Goal: Information Seeking & Learning: Find contact information

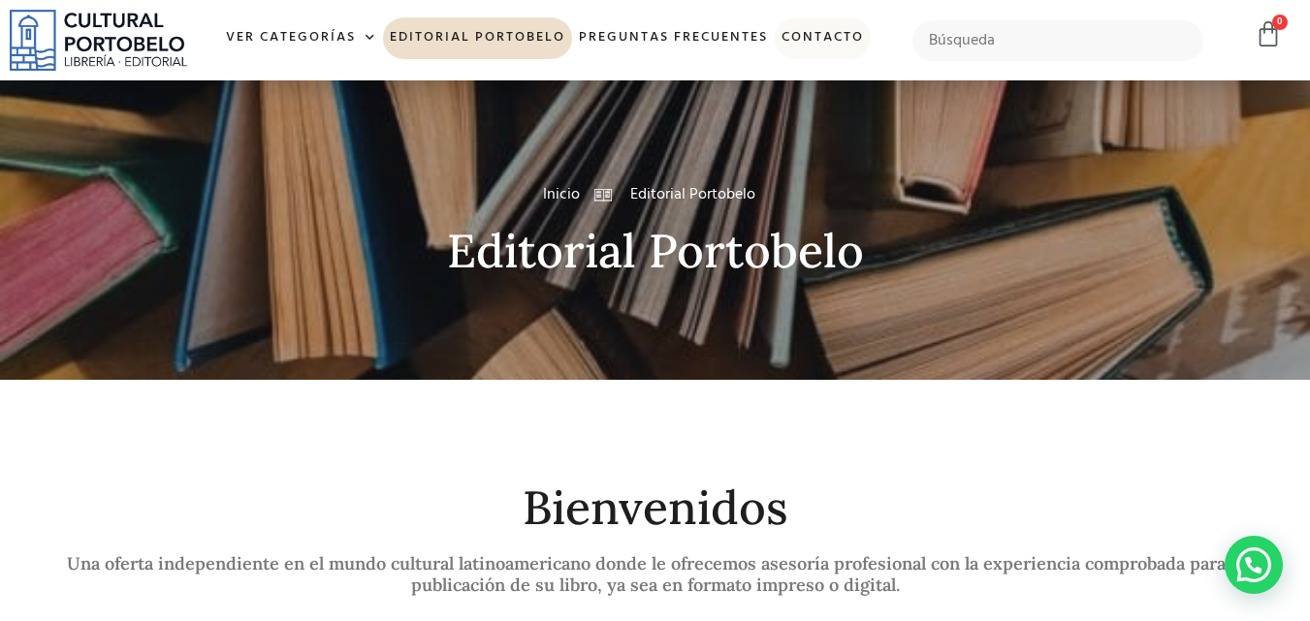
click at [808, 30] on link "Contacto" at bounding box center [822, 38] width 96 height 42
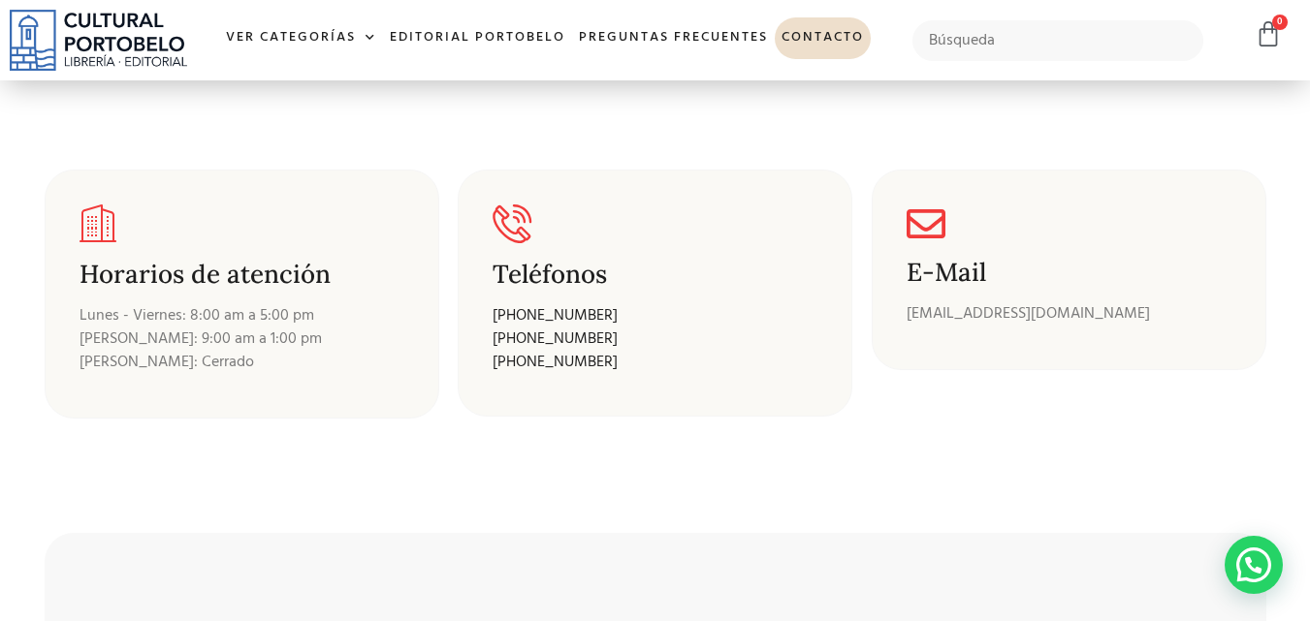
scroll to position [316, 0]
drag, startPoint x: 1321, startPoint y: 48, endPoint x: 1323, endPoint y: 154, distance: 105.7
click at [1309, 154] on html "Ir al contenido Ver Categorías A – C Administración Empresarial Arquitectura Ar…" at bounding box center [655, 626] width 1310 height 1885
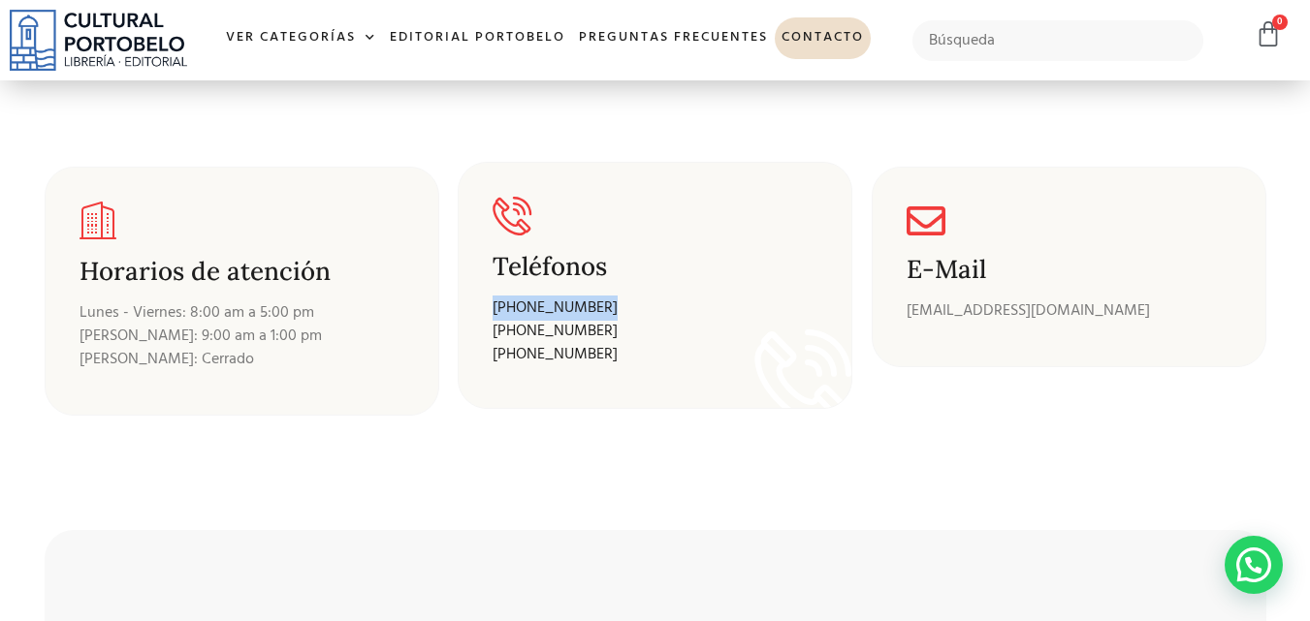
drag, startPoint x: 603, startPoint y: 306, endPoint x: 489, endPoint y: 306, distance: 113.4
click at [489, 306] on div "Teléfonos +507 6678-7983 +507 269-9493 +507 269-7018" at bounding box center [655, 285] width 395 height 247
copy link "[PHONE_NUMBER]"
click at [779, 342] on p "+507 6678-7983 +507 269-9493 +507 269-7018" at bounding box center [637, 332] width 291 height 70
drag, startPoint x: 606, startPoint y: 310, endPoint x: 510, endPoint y: 310, distance: 96.0
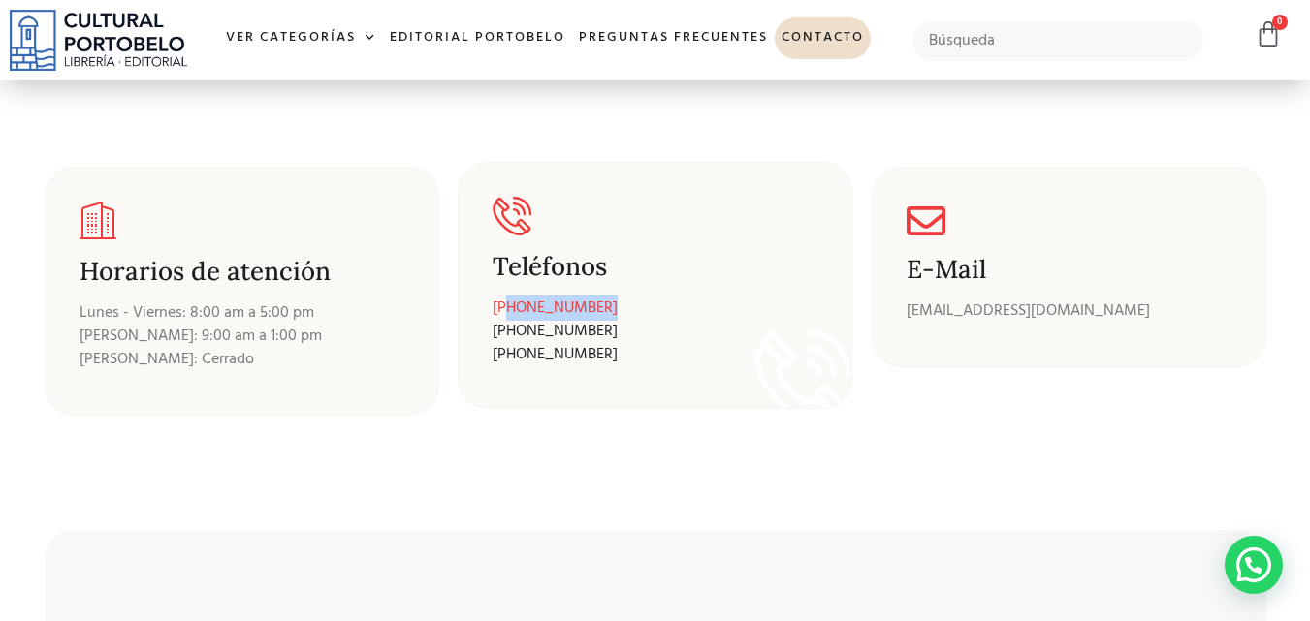
click at [510, 310] on p "+507 6678-7983 +507 269-9493 +507 269-7018" at bounding box center [637, 332] width 291 height 70
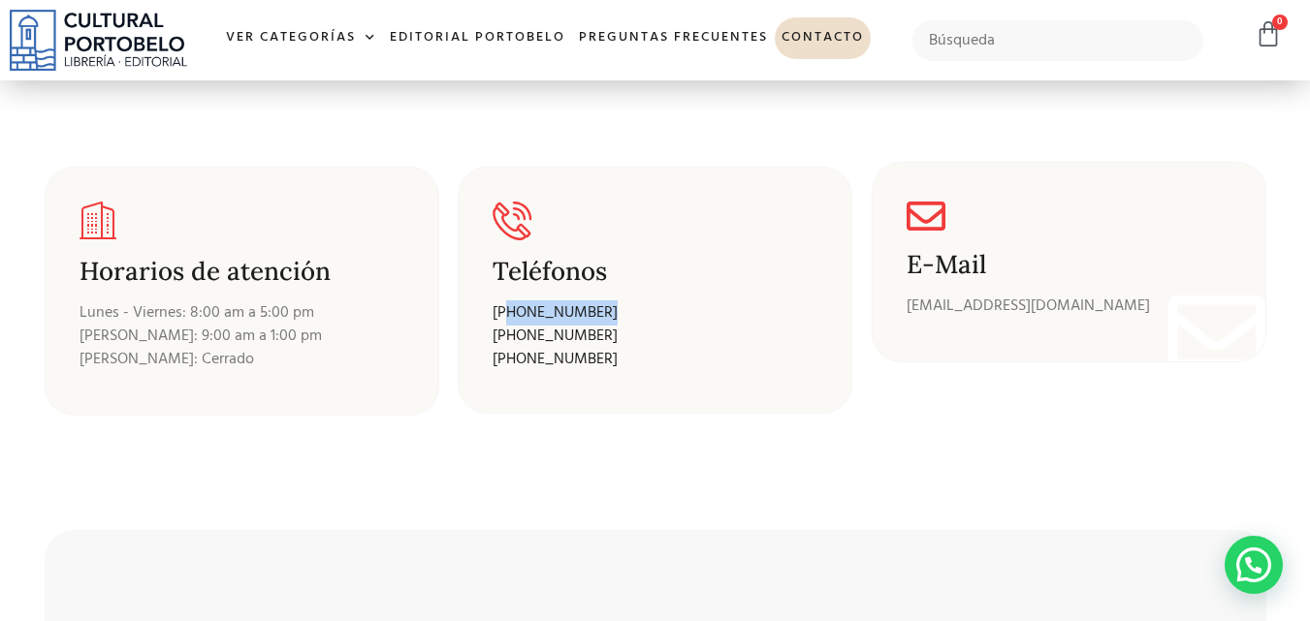
click at [918, 303] on p "[EMAIL_ADDRESS][DOMAIN_NAME]" at bounding box center [1068, 306] width 325 height 23
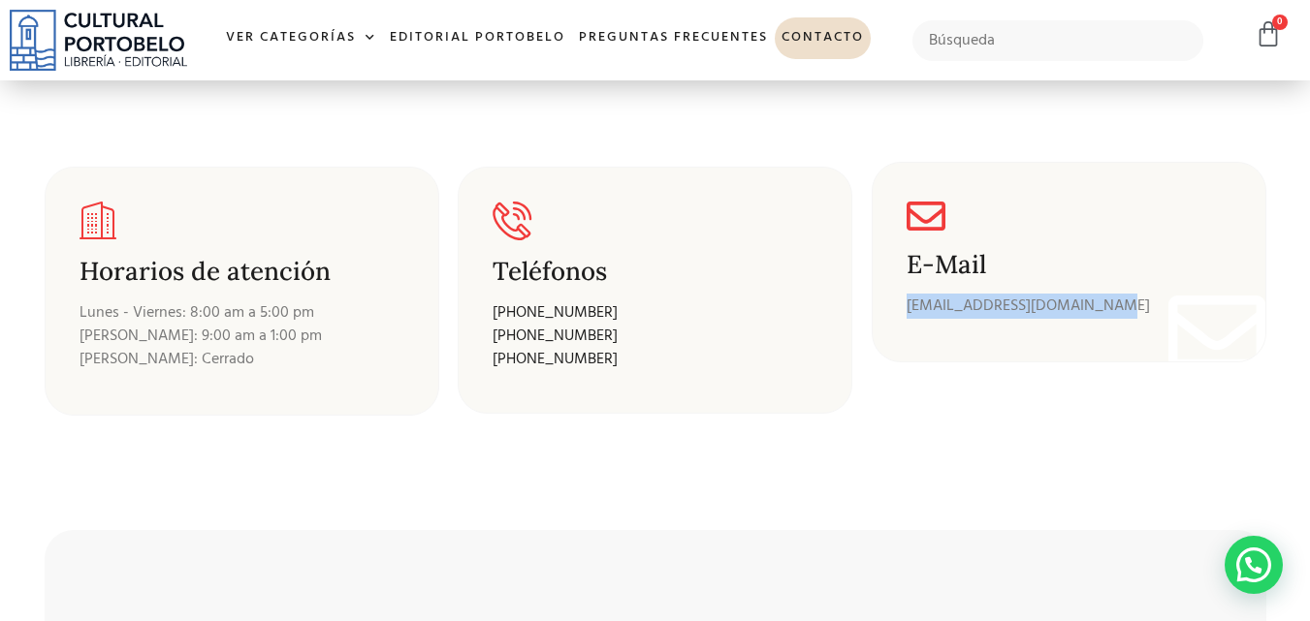
drag, startPoint x: 867, startPoint y: 326, endPoint x: 1141, endPoint y: 310, distance: 274.7
click at [1141, 310] on div "E-Mail info@culturalportobelo.com" at bounding box center [1069, 300] width 414 height 286
copy p "[EMAIL_ADDRESS][DOMAIN_NAME]"
